Goal: Information Seeking & Learning: Learn about a topic

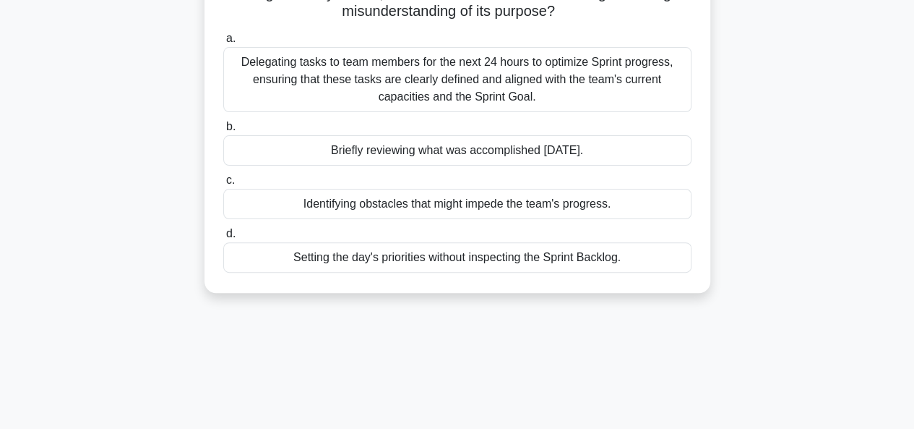
scroll to position [124, 0]
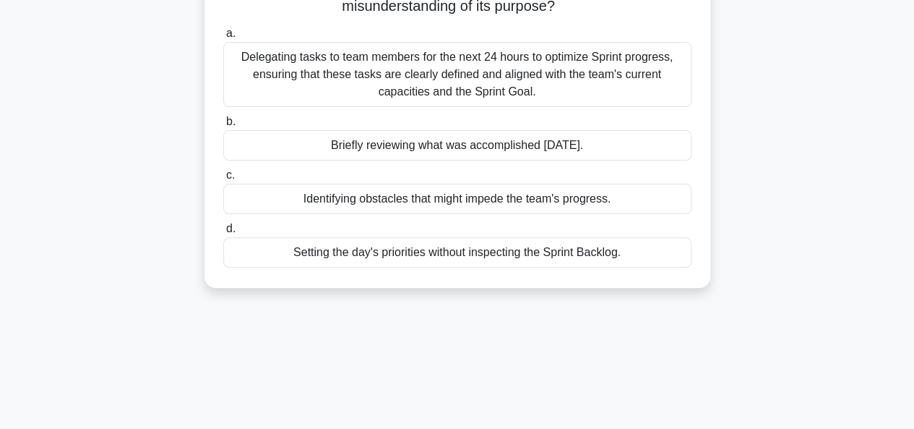
click at [437, 254] on div "Setting the day's priorities without inspecting the Sprint Backlog." at bounding box center [457, 252] width 468 height 30
click at [223, 233] on input "d. Setting the day's priorities without inspecting the Sprint Backlog." at bounding box center [223, 228] width 0 height 9
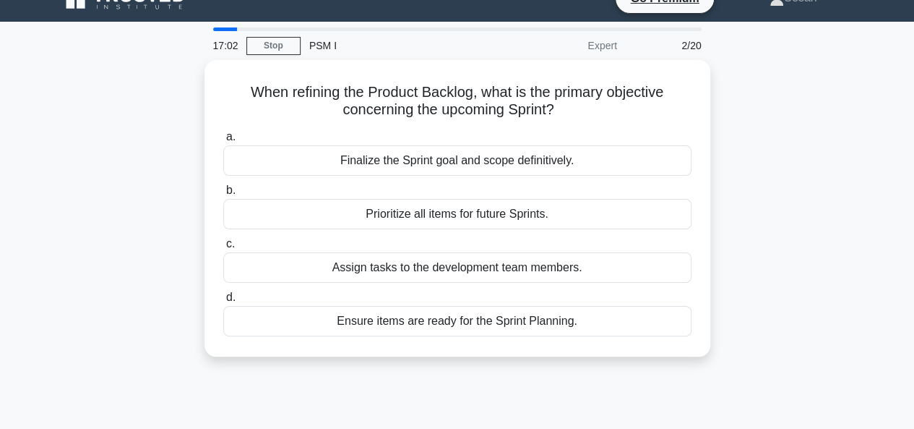
scroll to position [0, 0]
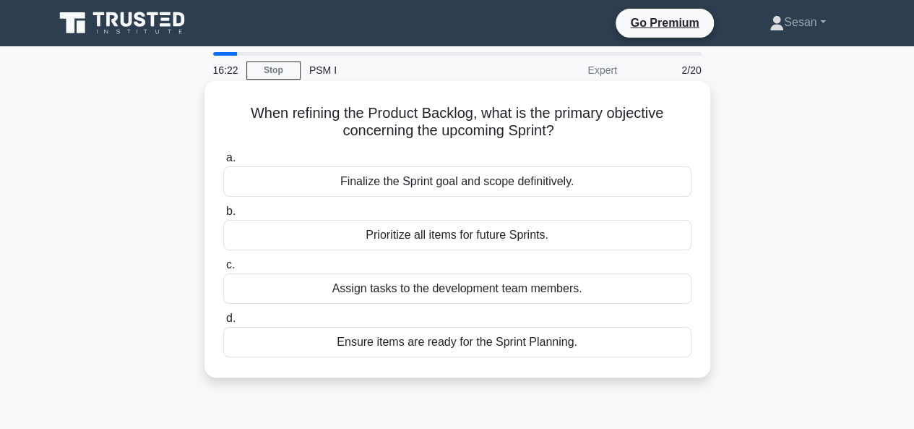
click at [442, 341] on div "Ensure items are ready for the Sprint Planning." at bounding box center [457, 342] width 468 height 30
click at [223, 323] on input "d. Ensure items are ready for the Sprint Planning." at bounding box center [223, 318] width 0 height 9
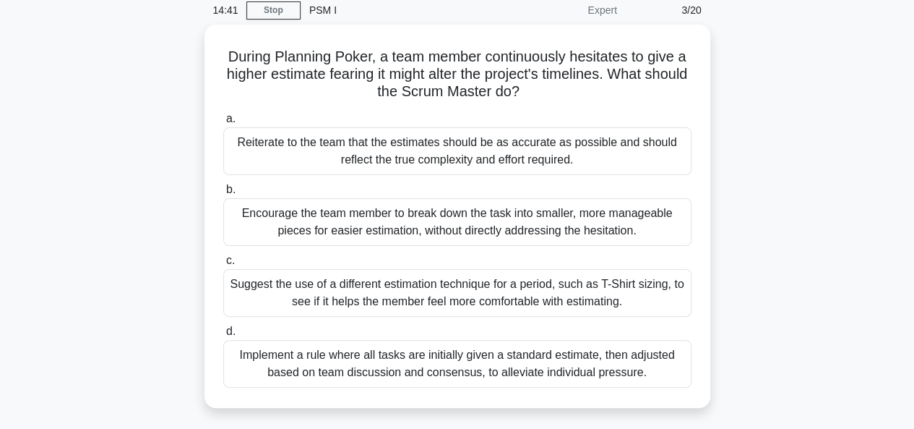
scroll to position [61, 0]
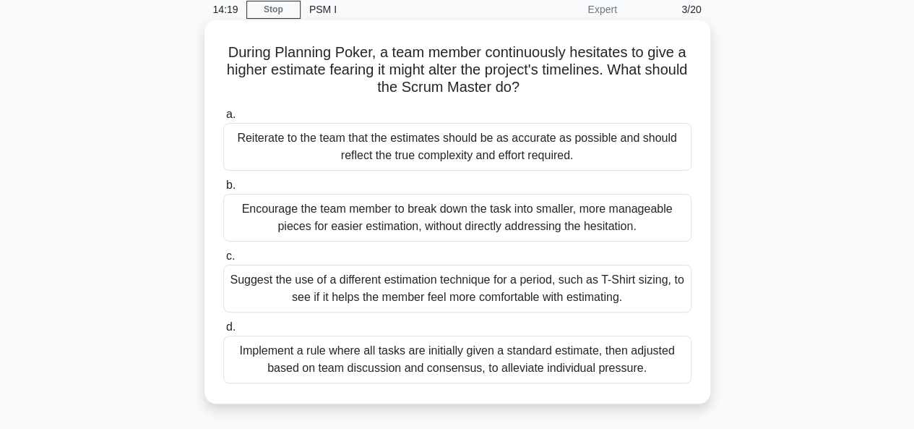
click at [434, 213] on div "Encourage the team member to break down the task into smaller, more manageable …" at bounding box center [457, 218] width 468 height 48
click at [223, 190] on input "b. Encourage the team member to break down the task into smaller, more manageab…" at bounding box center [223, 185] width 0 height 9
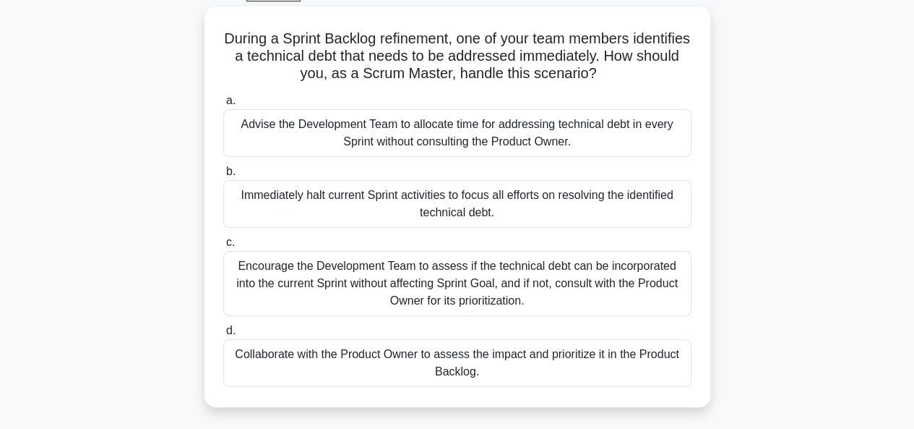
scroll to position [77, 0]
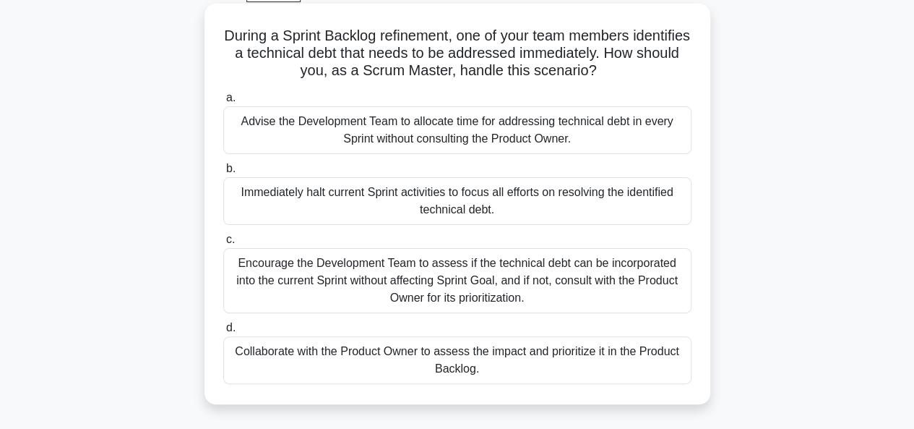
click at [451, 359] on div "Collaborate with the Product Owner to assess the impact and prioritize it in th…" at bounding box center [457, 360] width 468 height 48
click at [223, 332] on input "d. Collaborate with the Product Owner to assess the impact and prioritize it in…" at bounding box center [223, 327] width 0 height 9
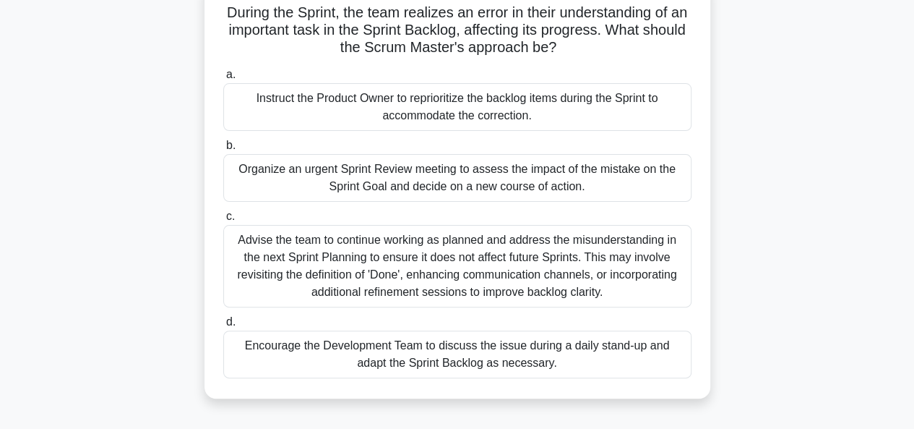
scroll to position [105, 0]
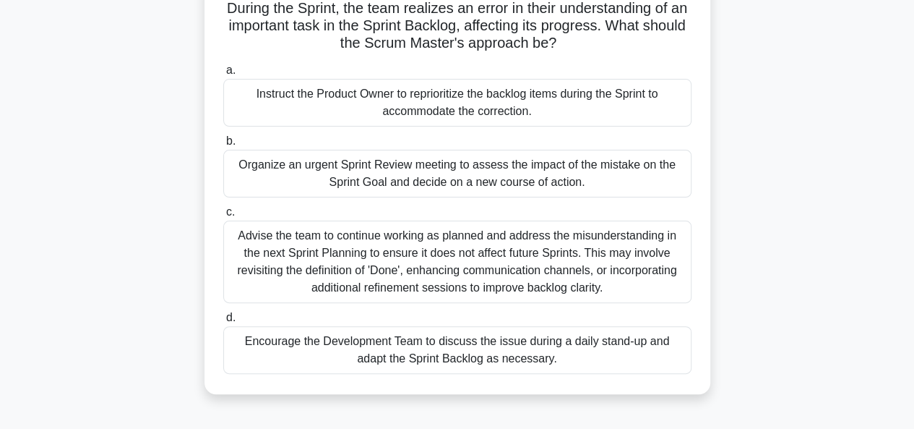
click at [377, 251] on div "Advise the team to continue working as planned and address the misunderstanding…" at bounding box center [457, 261] width 468 height 82
click at [223, 217] on input "c. Advise the team to continue working as planned and address the misunderstand…" at bounding box center [223, 211] width 0 height 9
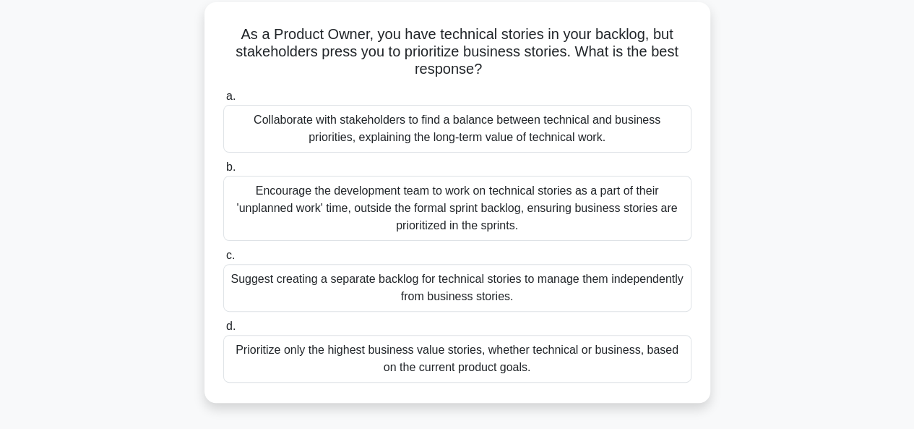
scroll to position [77, 0]
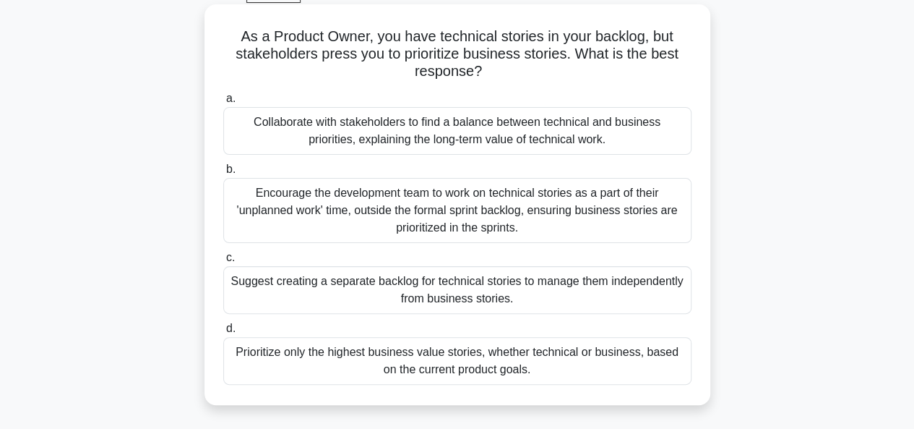
click at [274, 358] on div "Prioritize only the highest business value stories, whether technical or busine…" at bounding box center [457, 361] width 468 height 48
click at [223, 333] on input "d. Prioritize only the highest business value stories, whether technical or bus…" at bounding box center [223, 328] width 0 height 9
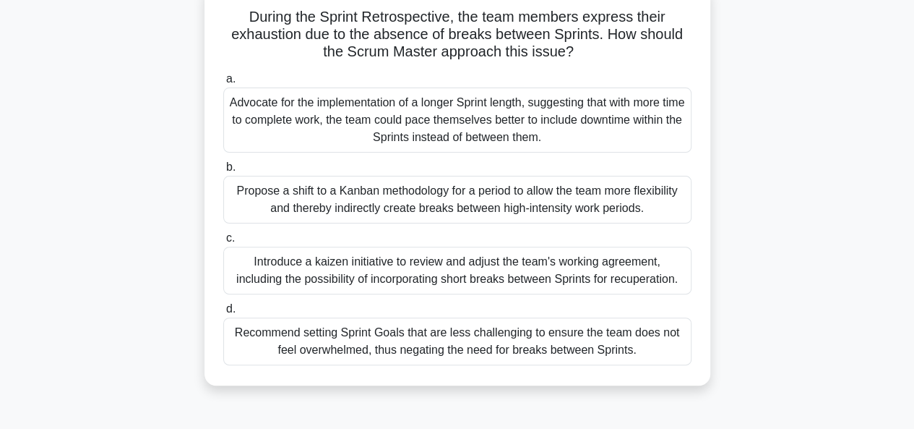
scroll to position [111, 0]
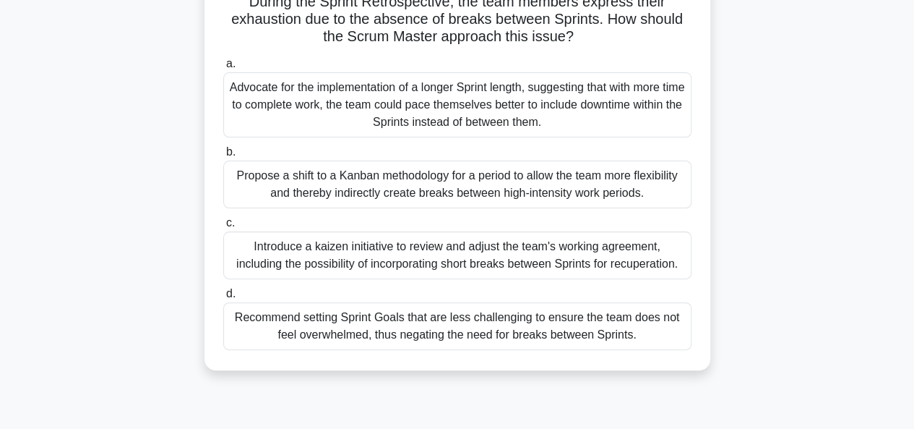
click at [438, 267] on div "Introduce a kaizen initiative to review and adjust the team's working agreement…" at bounding box center [457, 255] width 468 height 48
click at [223, 228] on input "c. Introduce a kaizen initiative to review and adjust the team's working agreem…" at bounding box center [223, 222] width 0 height 9
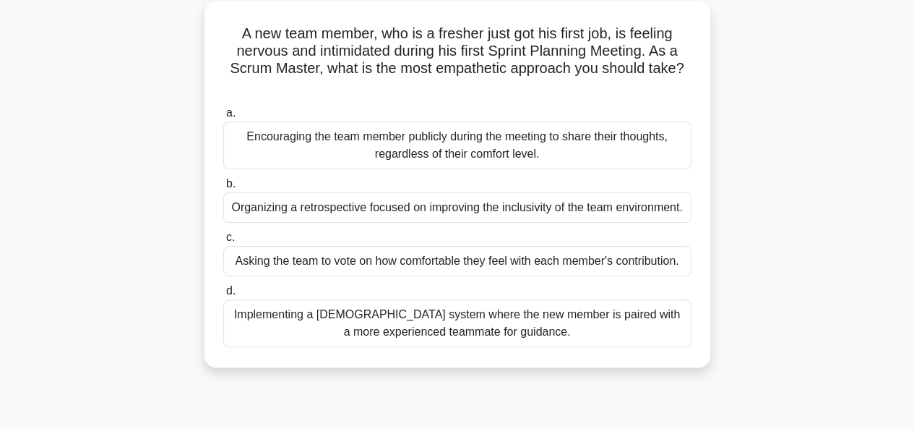
scroll to position [84, 0]
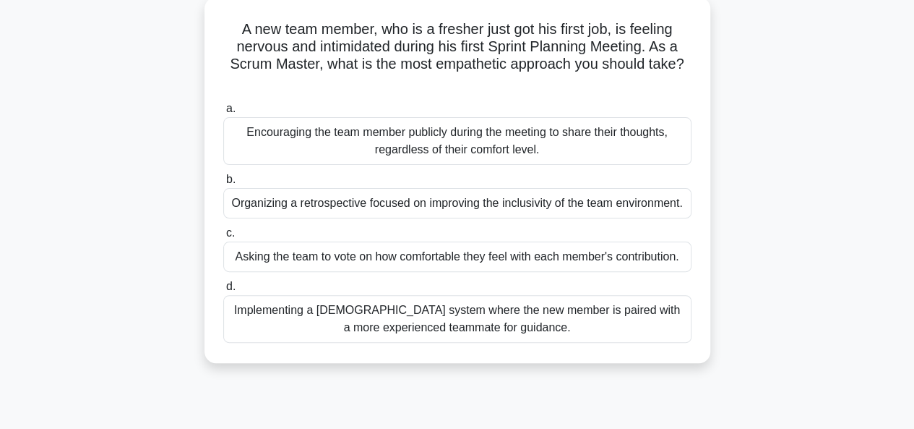
click at [354, 328] on div "Implementing a [DEMOGRAPHIC_DATA] system where the new member is paired with a …" at bounding box center [457, 319] width 468 height 48
click at [223, 291] on input "d. Implementing a [DEMOGRAPHIC_DATA] system where the new member is paired with…" at bounding box center [223, 286] width 0 height 9
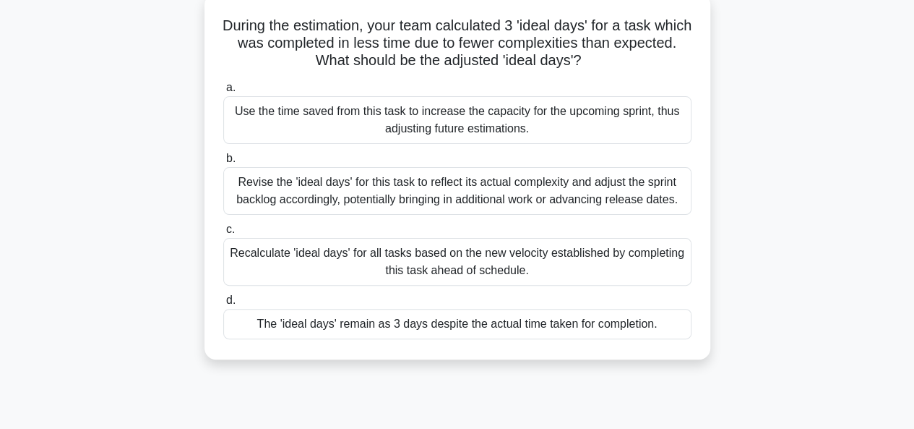
scroll to position [90, 0]
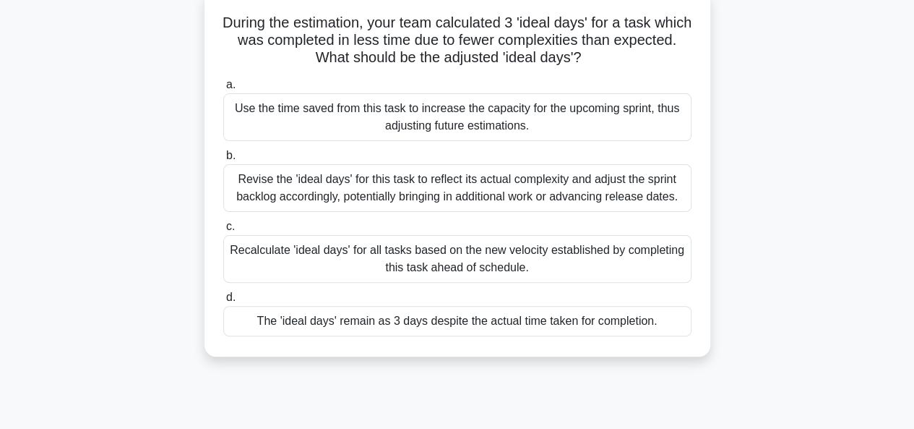
click at [448, 190] on div "Revise the 'ideal days' for this task to reflect its actual complexity and adju…" at bounding box center [457, 188] width 468 height 48
click at [223, 160] on input "b. Revise the 'ideal days' for this task to reflect its actual complexity and a…" at bounding box center [223, 155] width 0 height 9
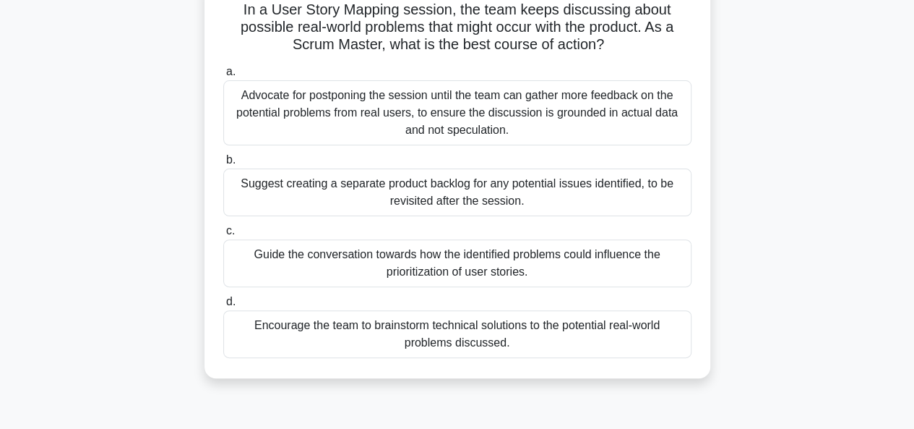
scroll to position [108, 0]
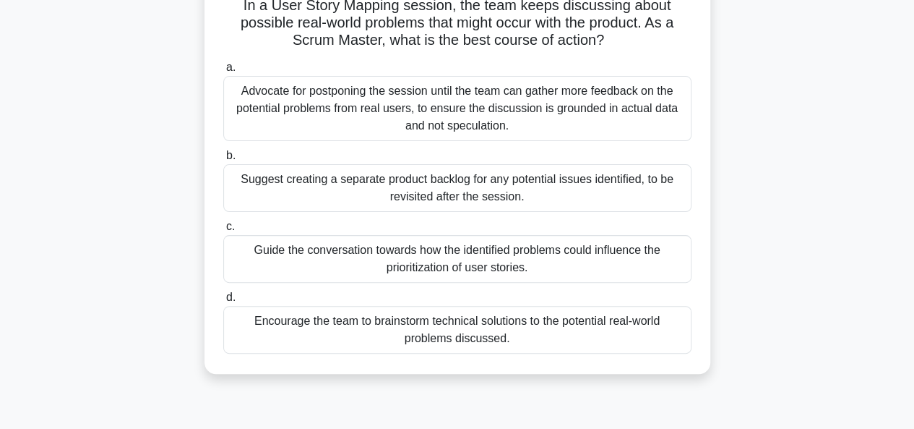
click at [379, 251] on div "Guide the conversation towards how the identified problems could influence the …" at bounding box center [457, 259] width 468 height 48
click at [223, 231] on input "c. Guide the conversation towards how the identified problems could influence t…" at bounding box center [223, 226] width 0 height 9
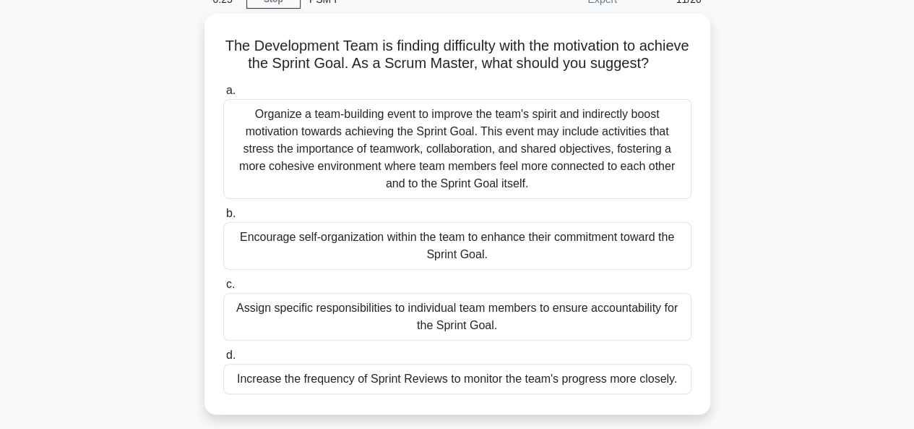
scroll to position [74, 0]
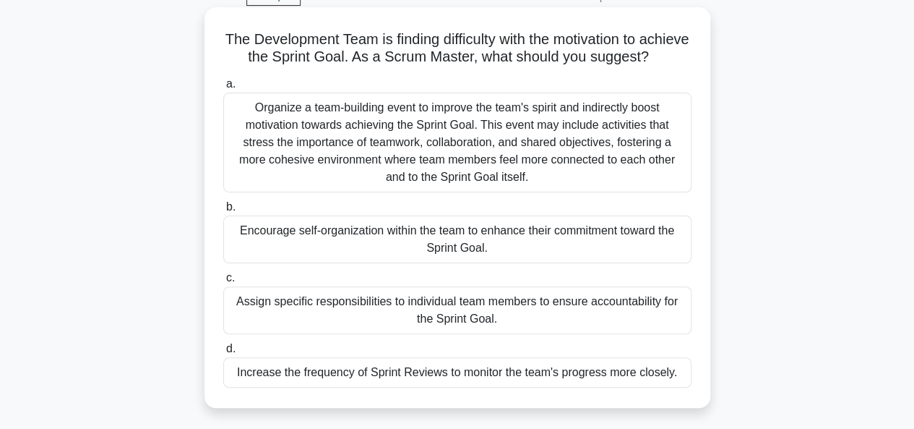
click at [332, 246] on div "Encourage self-organization within the team to enhance their commitment toward …" at bounding box center [457, 239] width 468 height 48
click at [223, 212] on input "b. Encourage self-organization within the team to enhance their commitment towa…" at bounding box center [223, 206] width 0 height 9
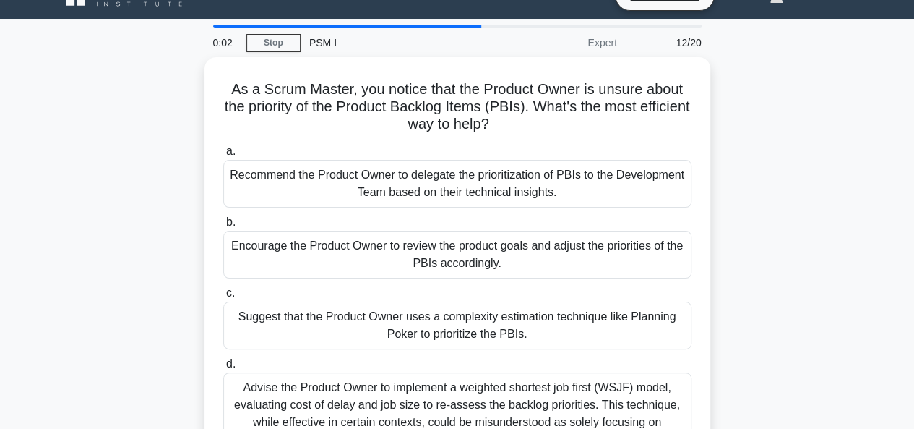
scroll to position [24, 0]
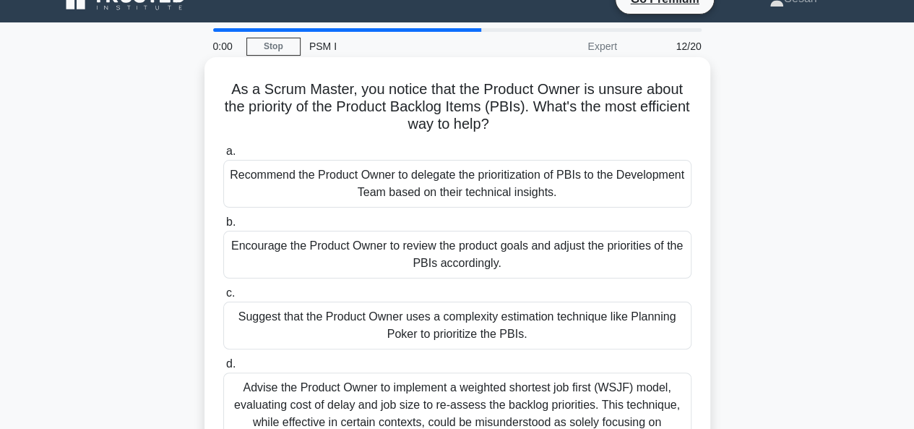
click at [302, 255] on div "Encourage the Product Owner to review the product goals and adjust the prioriti…" at bounding box center [457, 255] width 468 height 48
click at [223, 227] on input "b. Encourage the Product Owner to review the product goals and adjust the prior…" at bounding box center [223, 222] width 0 height 9
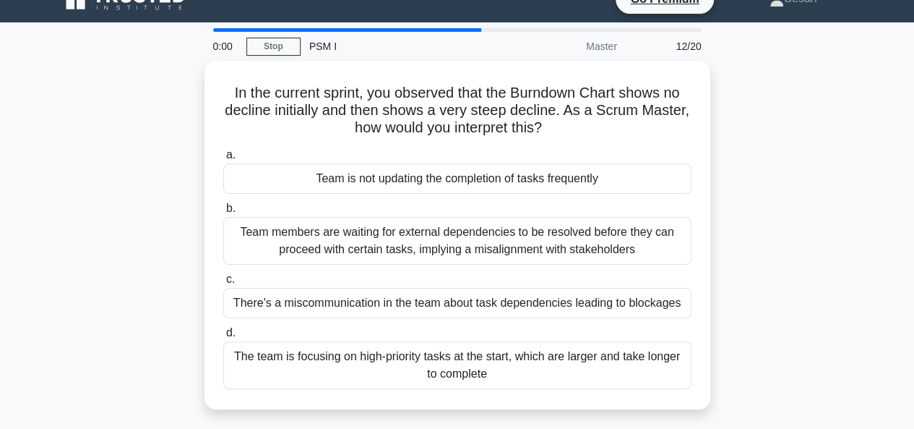
scroll to position [0, 0]
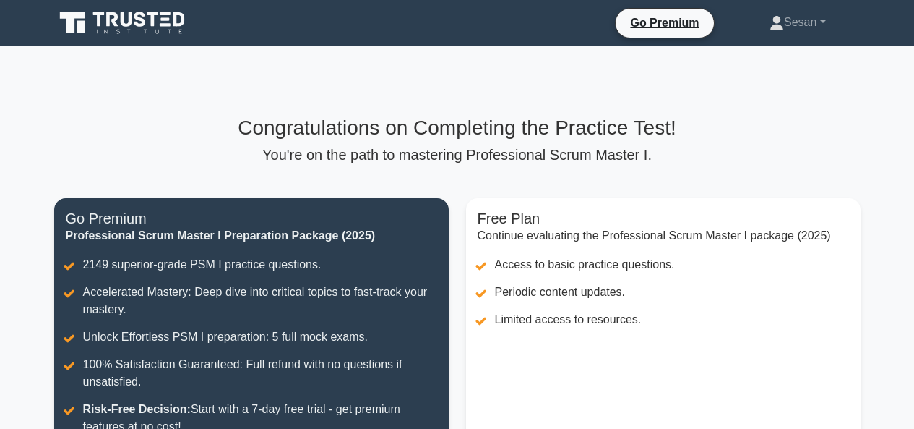
scroll to position [311, 0]
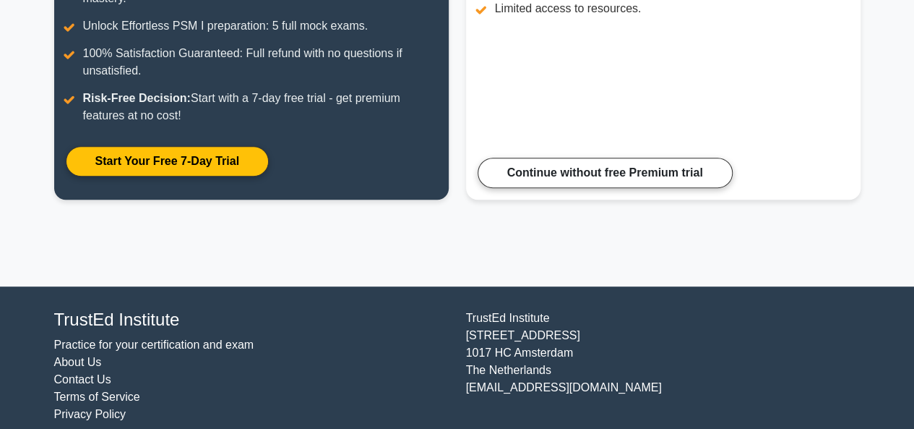
click at [644, 166] on link "Continue without free Premium trial" at bounding box center [605, 173] width 255 height 30
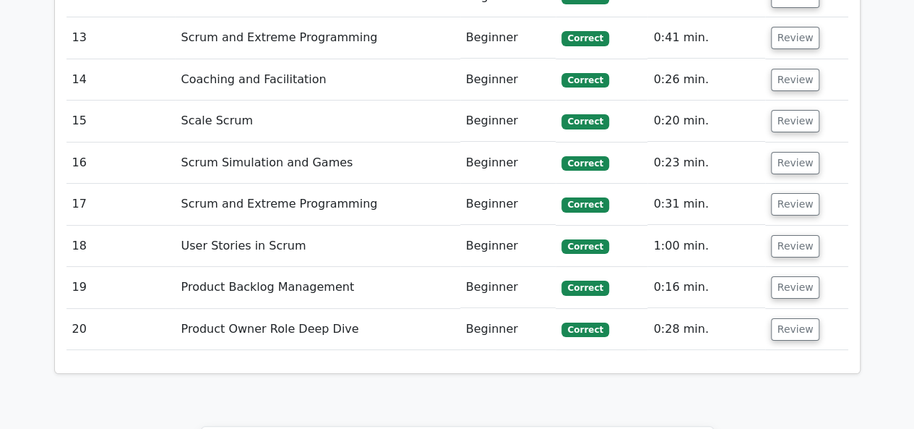
scroll to position [2706, 0]
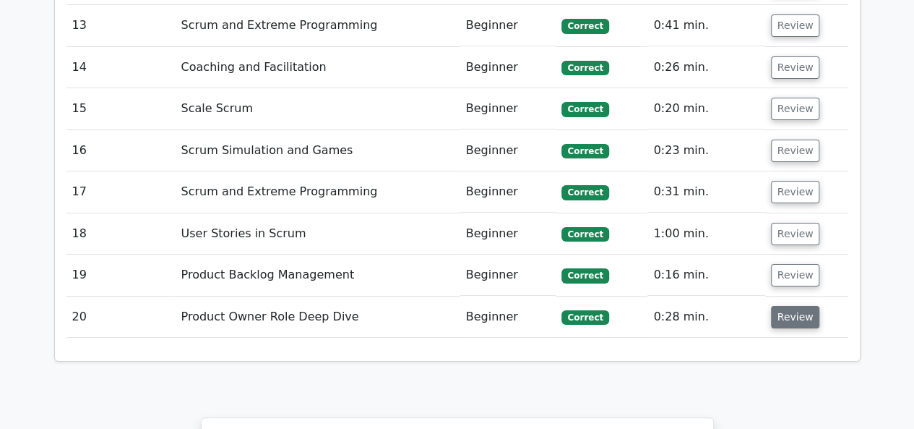
click at [794, 306] on button "Review" at bounding box center [795, 317] width 49 height 22
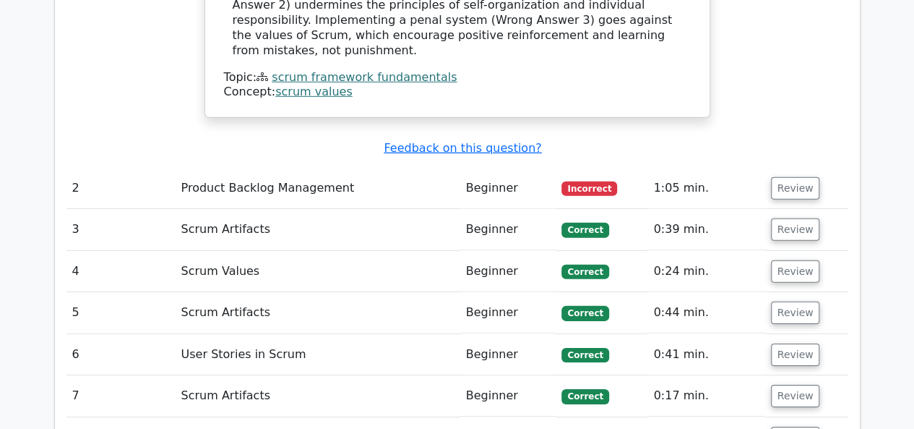
scroll to position [2082, 0]
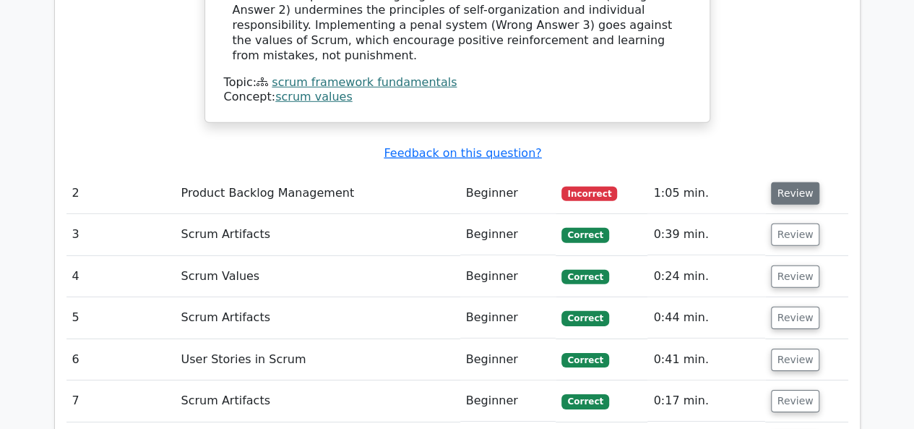
click at [793, 182] on button "Review" at bounding box center [795, 193] width 49 height 22
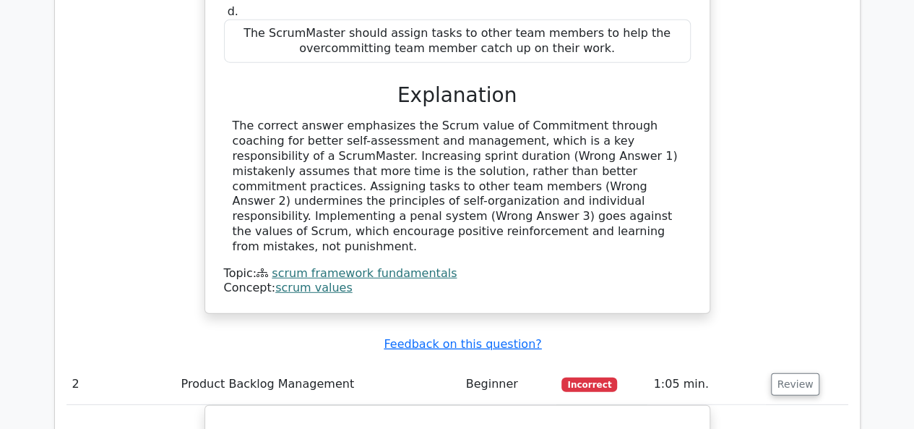
scroll to position [1889, 0]
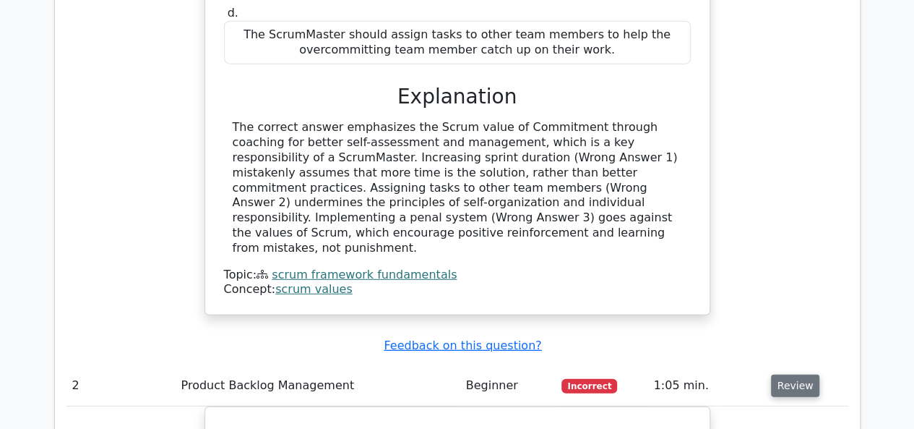
click at [795, 374] on button "Review" at bounding box center [795, 385] width 49 height 22
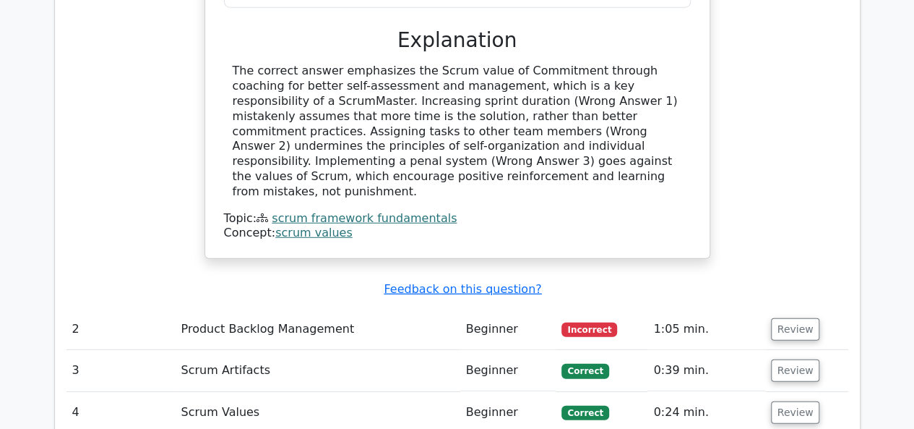
scroll to position [1949, 0]
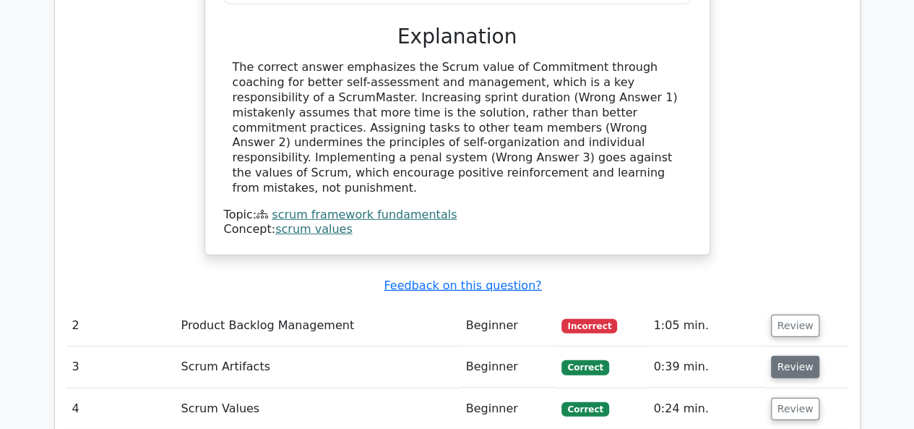
click at [789, 356] on button "Review" at bounding box center [795, 367] width 49 height 22
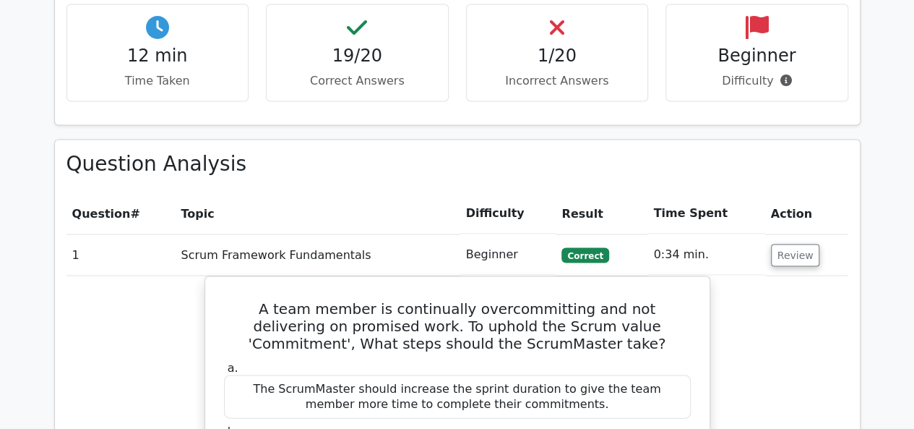
scroll to position [1315, 0]
